Goal: Information Seeking & Learning: Learn about a topic

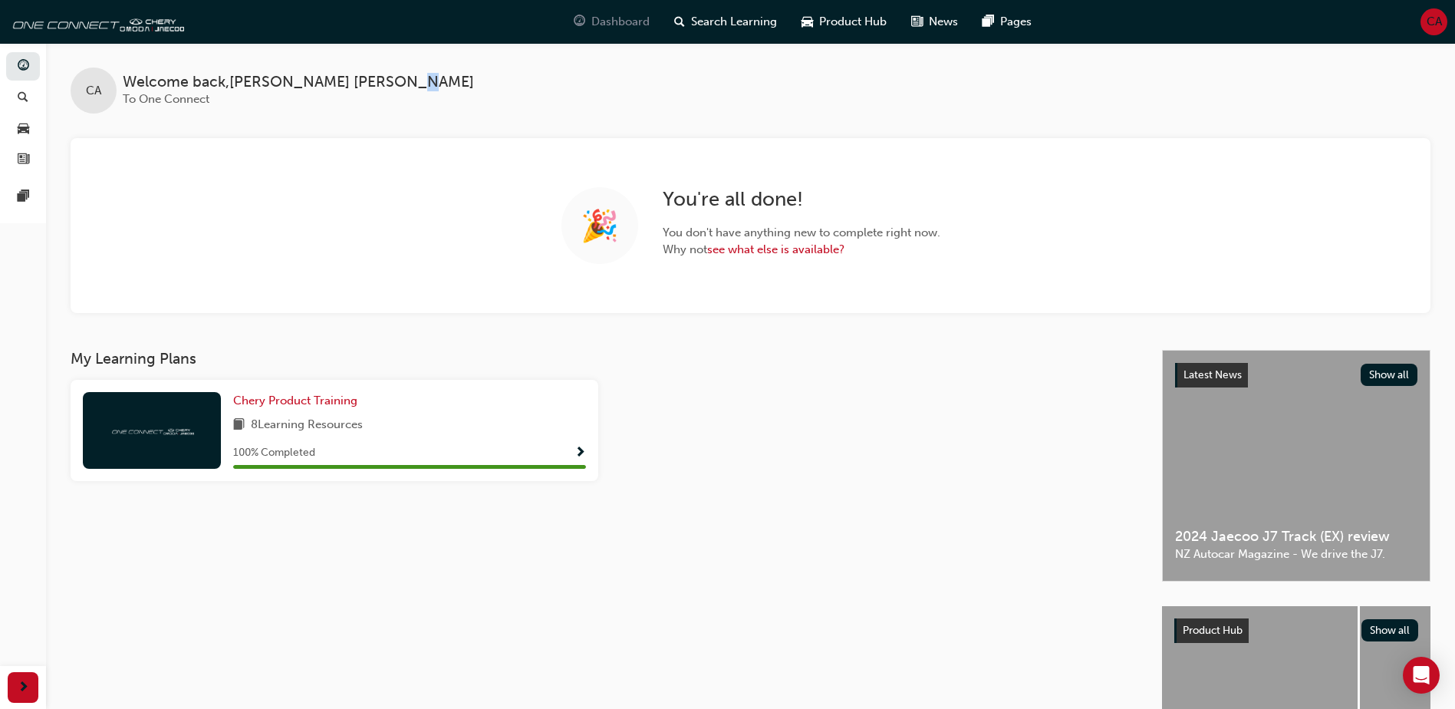
click at [651, 9] on div "Dashboard" at bounding box center [612, 21] width 100 height 31
click at [641, 19] on span "Dashboard" at bounding box center [620, 22] width 58 height 18
click at [736, 21] on span "Search Learning" at bounding box center [734, 22] width 86 height 18
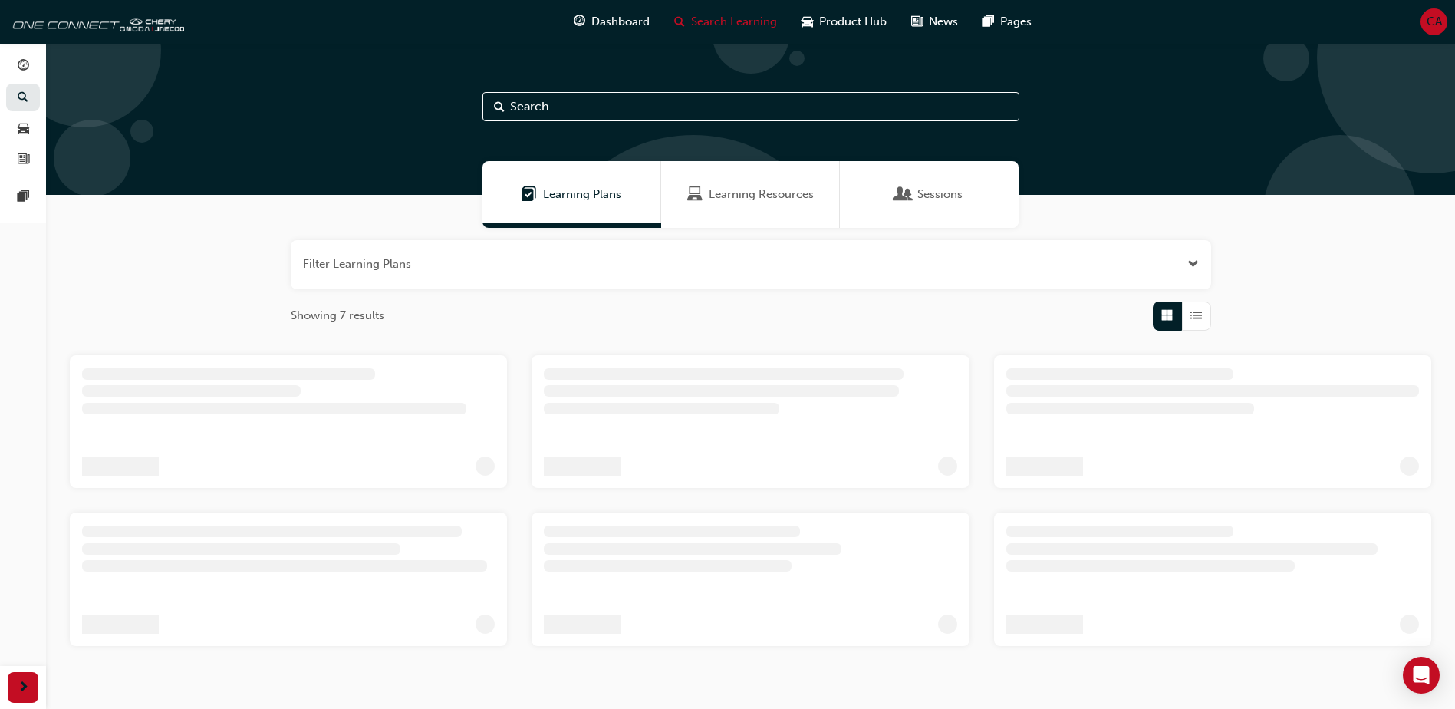
click at [599, 43] on div "Dashboard Search Learning Product Hub News Pages" at bounding box center [802, 22] width 495 height 44
click at [599, 41] on div "Dashboard Search Learning Product Hub News Pages" at bounding box center [802, 22] width 495 height 44
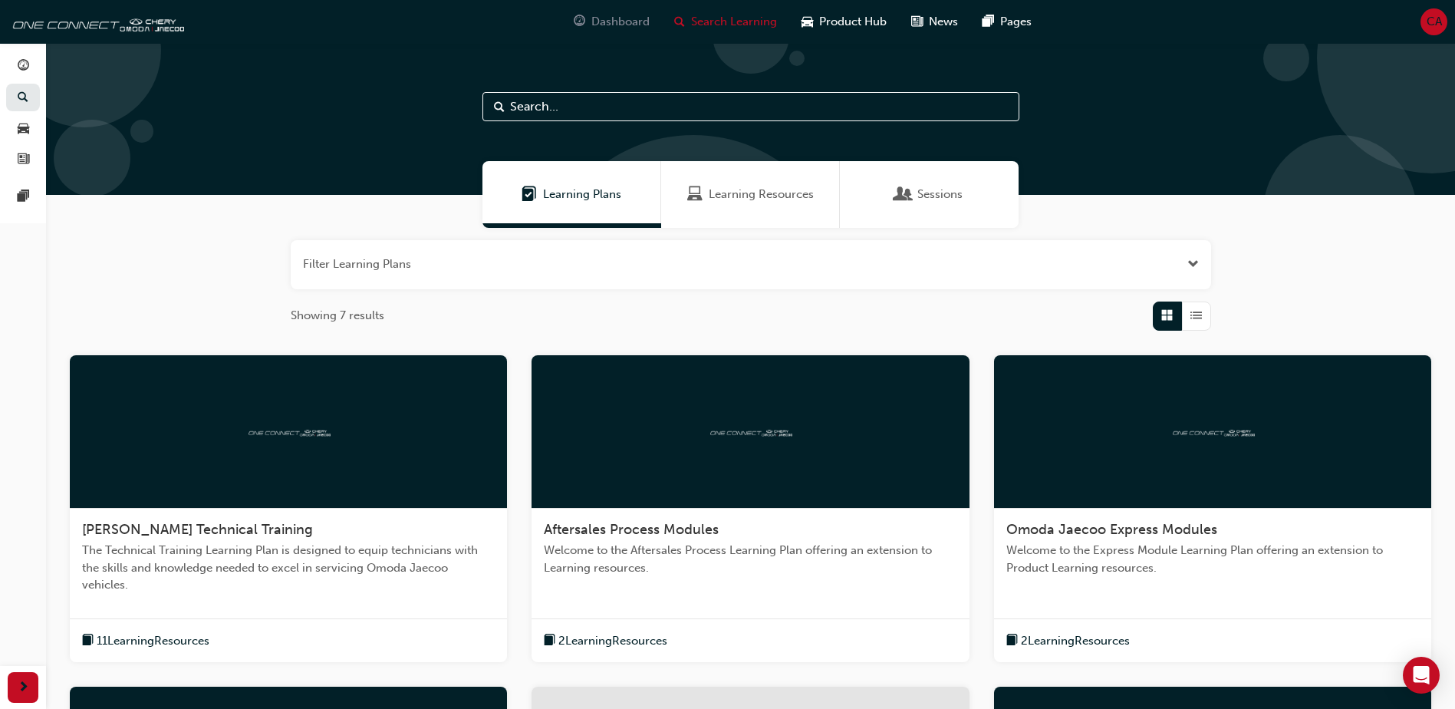
click at [598, 25] on span "Dashboard" at bounding box center [620, 22] width 58 height 18
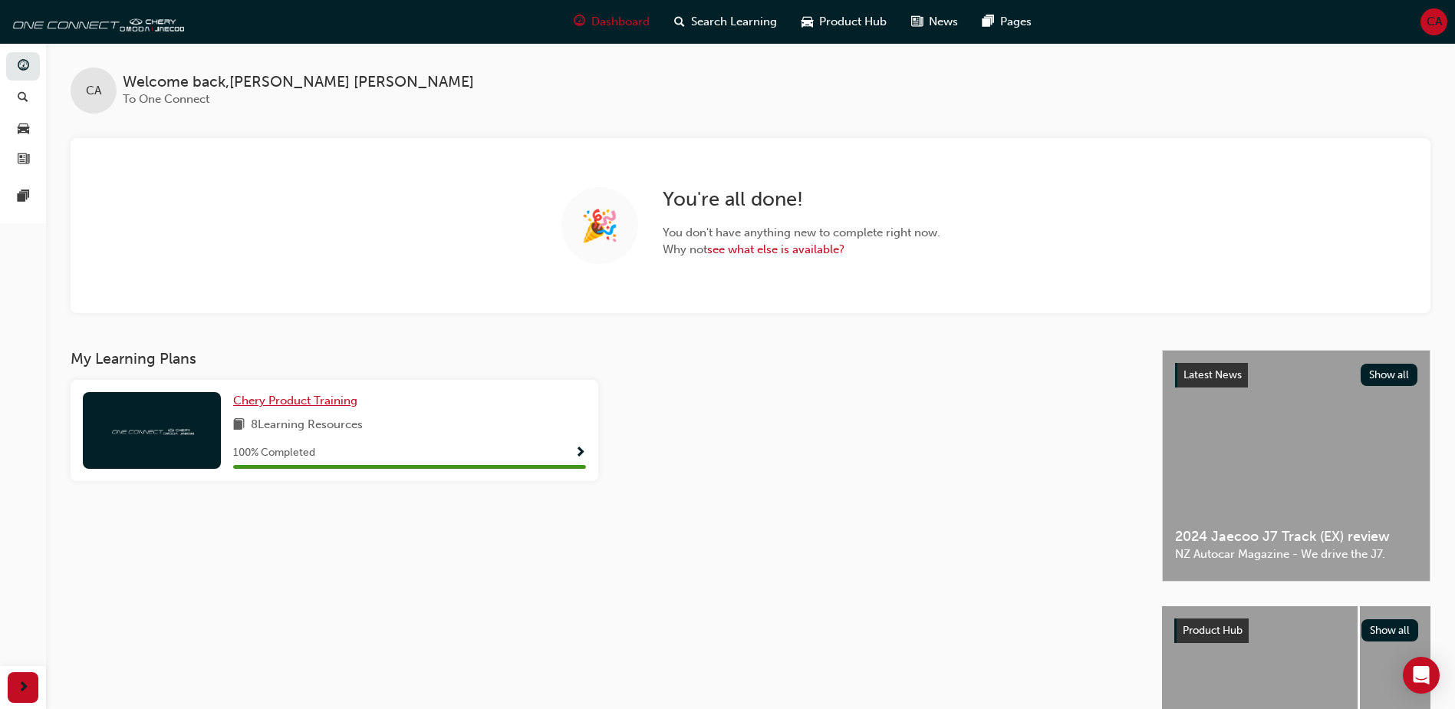
click at [242, 408] on link "Chery Product Training" at bounding box center [298, 401] width 130 height 18
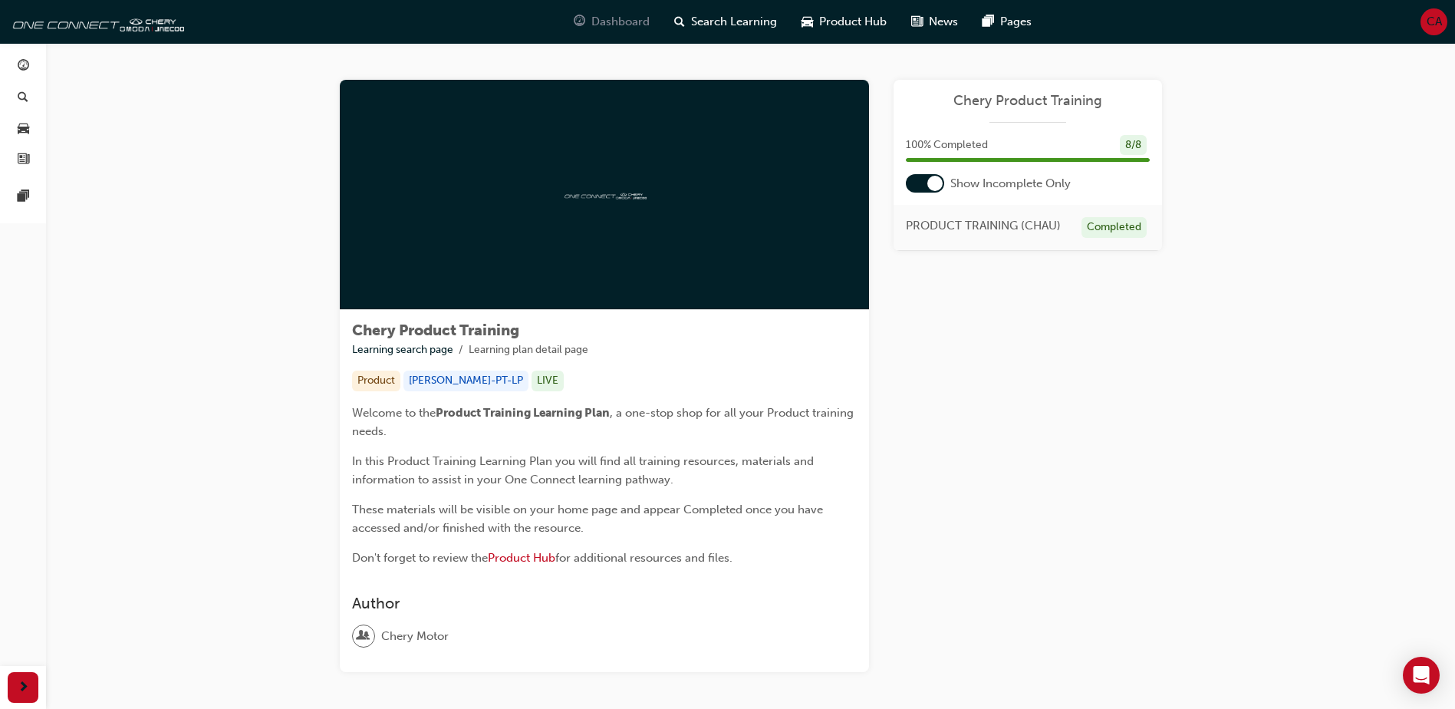
click at [612, 23] on span "Dashboard" at bounding box center [620, 22] width 58 height 18
